Goal: Task Accomplishment & Management: Manage account settings

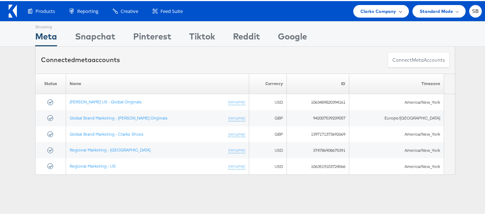
click at [385, 16] on div "Clarks Company" at bounding box center [381, 10] width 56 height 13
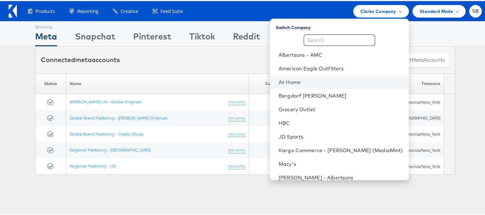
scroll to position [75, 0]
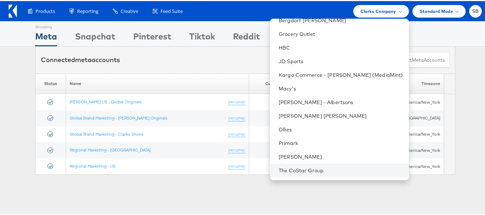
click at [301, 165] on li "The CoStar Group" at bounding box center [339, 169] width 139 height 14
click at [305, 168] on link "The CoStar Group" at bounding box center [340, 169] width 124 height 7
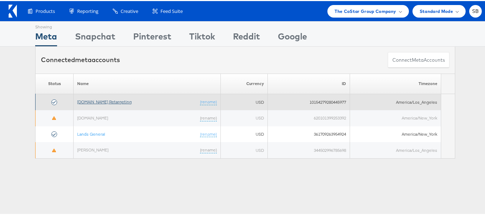
click at [116, 101] on link "Apartments.com Retargeting" at bounding box center [104, 100] width 55 height 5
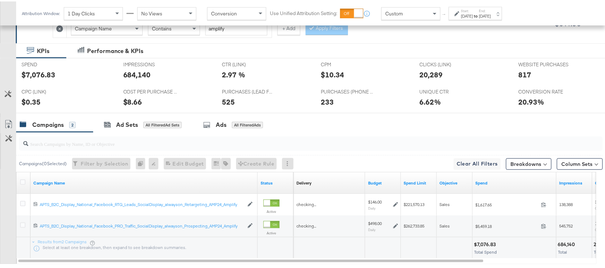
scroll to position [176, 0]
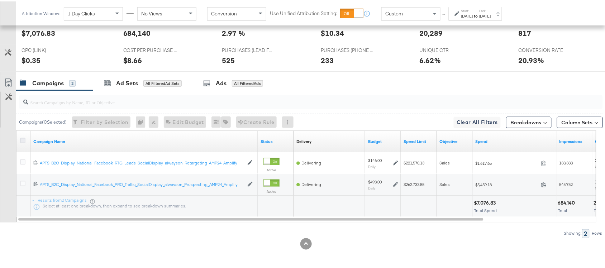
click at [21, 140] on icon at bounding box center [22, 139] width 5 height 5
click at [0, 0] on input "checkbox" at bounding box center [0, 0] width 0 height 0
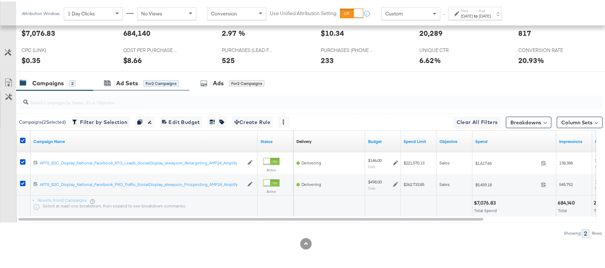
click at [131, 89] on div "Ad Sets for 2 Campaigns" at bounding box center [141, 81] width 96 height 15
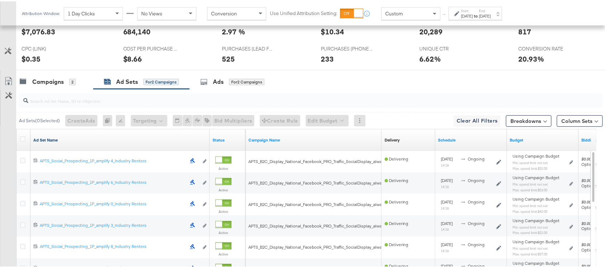
click at [49, 139] on link "Ad Set Name" at bounding box center [120, 139] width 174 height 6
click at [22, 140] on icon at bounding box center [22, 137] width 5 height 5
click at [0, 0] on input "checkbox" at bounding box center [0, 0] width 0 height 0
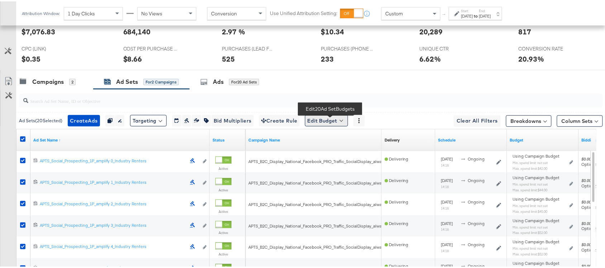
click at [331, 120] on button "Edit Budget" at bounding box center [326, 119] width 43 height 11
click at [337, 136] on span "Edit Ad Set Budget" at bounding box center [328, 137] width 41 height 9
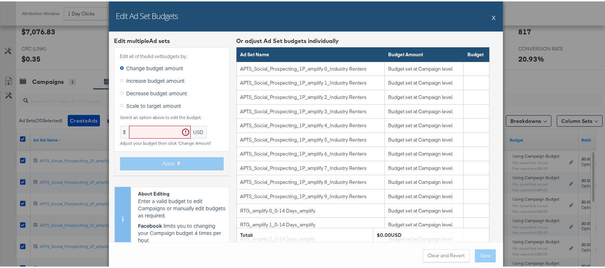
click at [488, 19] on div "Edit Ad Set Budgets X" at bounding box center [306, 15] width 395 height 30
click at [492, 16] on button "X" at bounding box center [494, 16] width 4 height 14
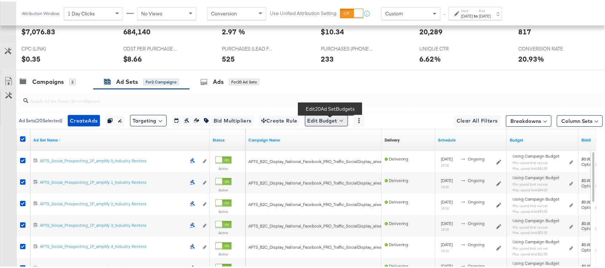
click at [318, 124] on button "Edit Budget" at bounding box center [326, 119] width 43 height 11
click at [339, 155] on span "Edit Ad Set Spend Limits" at bounding box center [334, 152] width 53 height 9
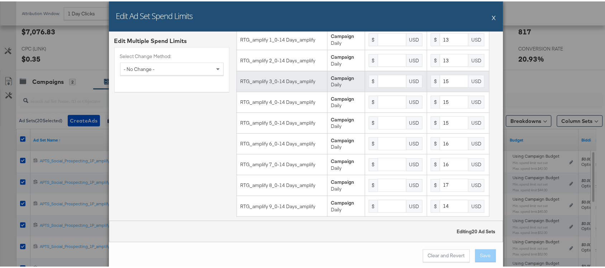
scroll to position [289, 0]
